Goal: Communication & Community: Connect with others

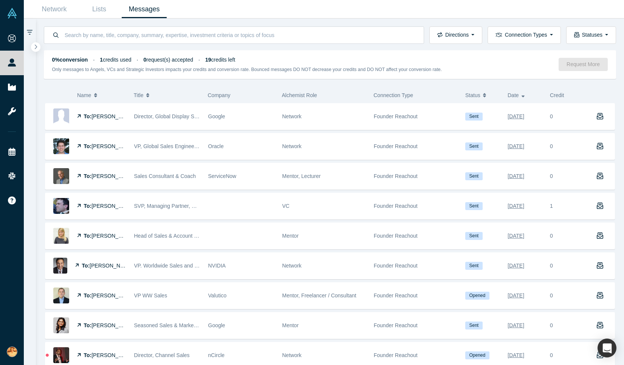
click at [153, 15] on link "Messages" at bounding box center [144, 9] width 45 height 18
